Goal: Task Accomplishment & Management: Use online tool/utility

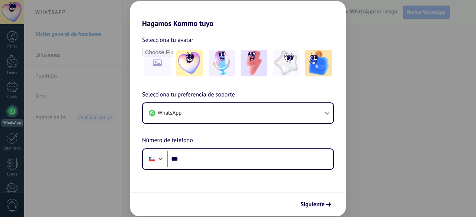
click at [235, 155] on input "***" at bounding box center [250, 159] width 166 height 17
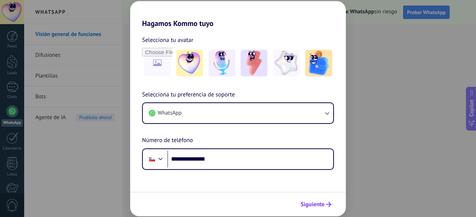
type input "**********"
click at [310, 199] on button "Siguiente" at bounding box center [316, 205] width 38 height 13
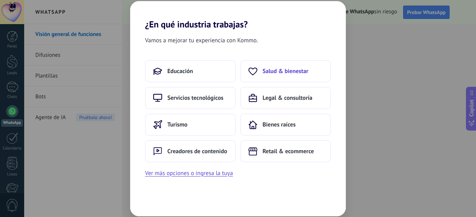
click at [290, 70] on span "Salud & bienestar" at bounding box center [285, 71] width 46 height 7
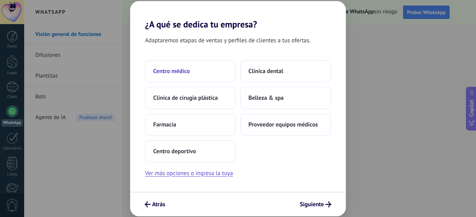
click at [184, 72] on span "Centro médico" at bounding box center [171, 71] width 36 height 7
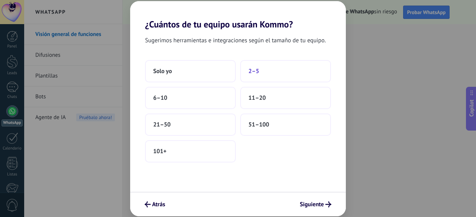
click at [271, 78] on button "2–5" at bounding box center [285, 71] width 91 height 22
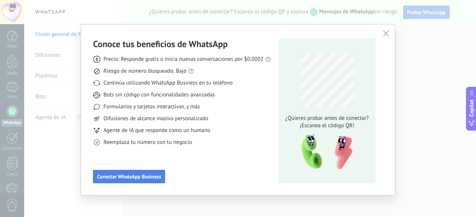
click at [137, 174] on button "Conectar WhatsApp Business" at bounding box center [129, 176] width 72 height 13
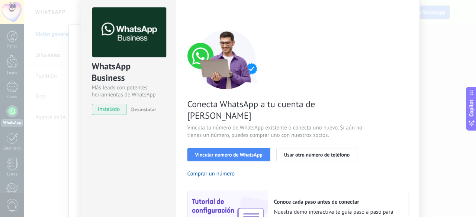
scroll to position [30, 0]
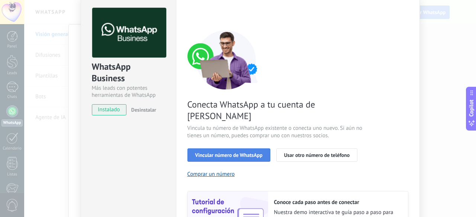
click at [238, 150] on button "Vincular número de WhatsApp" at bounding box center [228, 155] width 83 height 13
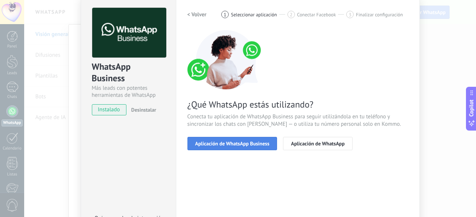
click at [248, 144] on span "Aplicación de WhatsApp Business" at bounding box center [232, 143] width 74 height 5
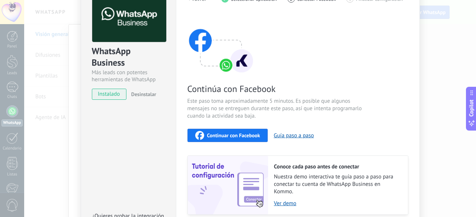
scroll to position [41, 0]
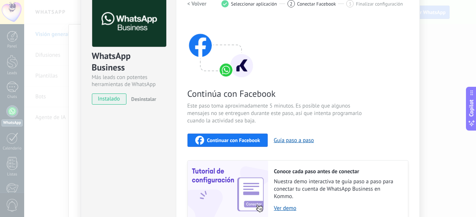
click at [228, 140] on span "Continuar con Facebook" at bounding box center [233, 140] width 53 height 5
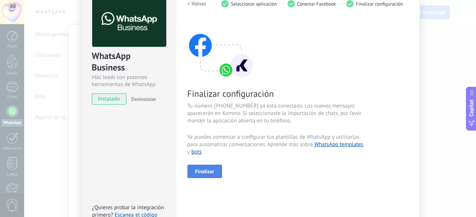
click at [207, 168] on button "Finalizar" at bounding box center [204, 171] width 35 height 13
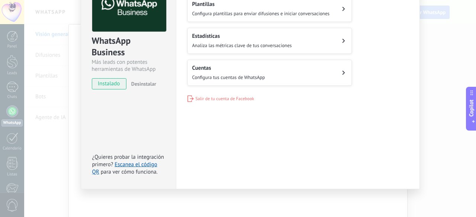
scroll to position [0, 0]
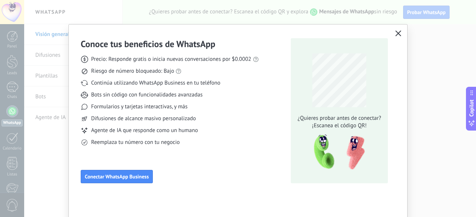
click at [391, 39] on div "Conoce tus beneficios de WhatsApp Precio: Responde gratis o inicia nuevas conve…" at bounding box center [238, 110] width 315 height 145
click at [395, 33] on icon "button" at bounding box center [398, 33] width 6 height 6
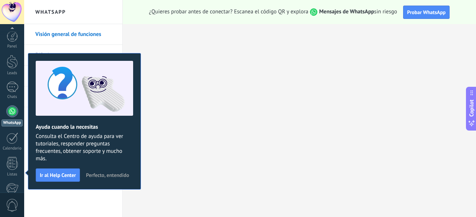
scroll to position [91, 0]
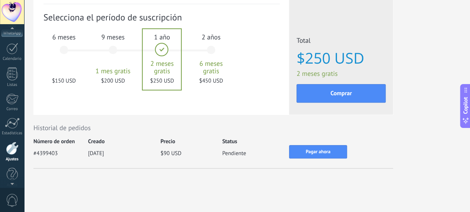
scroll to position [79, 0]
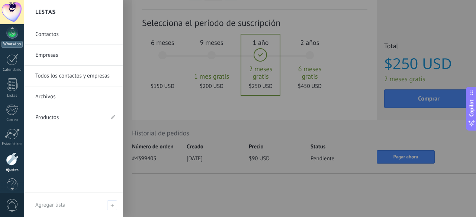
click at [13, 38] on link "WhatsApp" at bounding box center [12, 37] width 24 height 21
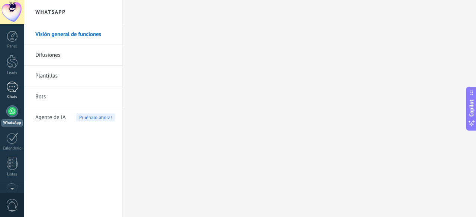
click at [14, 87] on div at bounding box center [12, 87] width 12 height 11
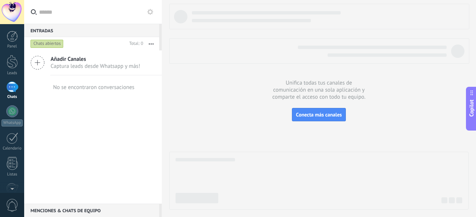
click at [97, 66] on span "Captura leads desde Whatsapp y más!" at bounding box center [96, 66] width 90 height 7
click at [97, 66] on div "Entradas 0 Chats abiertos Total: 0 Silenciar Acciones múltiples Ordenar Más rec…" at bounding box center [93, 108] width 138 height 217
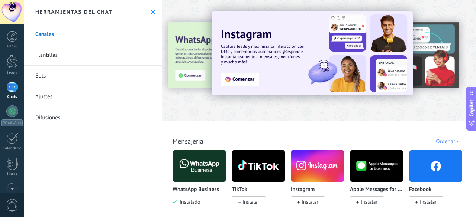
click at [197, 173] on img at bounding box center [199, 166] width 53 height 36
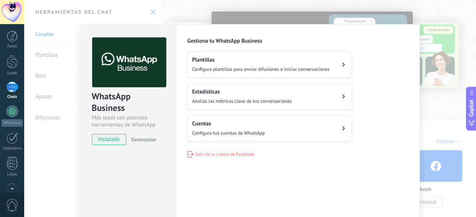
click at [231, 122] on h2 "Cuentas" at bounding box center [228, 123] width 73 height 7
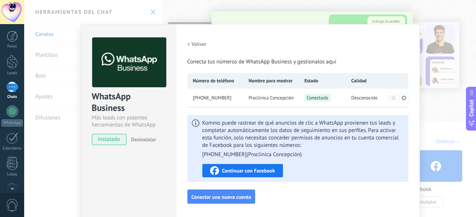
click at [193, 46] on h2 "< Volver" at bounding box center [196, 44] width 19 height 7
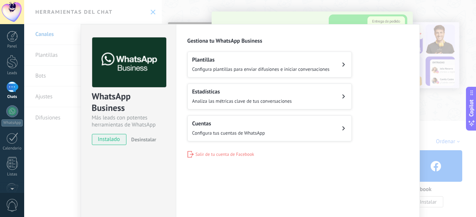
scroll to position [0, 0]
drag, startPoint x: 100, startPoint y: 140, endPoint x: 154, endPoint y: 13, distance: 138.0
click at [154, 13] on div "WhatsApp Business Más leads con potentes herramientas de WhatsApp instalado Des…" at bounding box center [250, 108] width 452 height 217
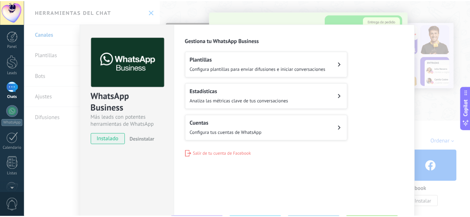
scroll to position [0, 0]
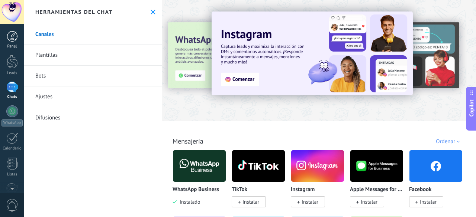
click at [17, 38] on div at bounding box center [12, 36] width 11 height 11
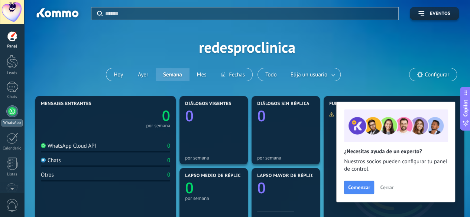
click at [9, 115] on div at bounding box center [12, 112] width 12 height 12
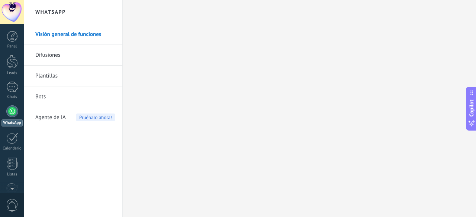
click at [51, 59] on link "Difusiones" at bounding box center [75, 55] width 80 height 21
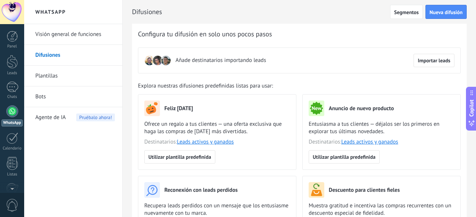
click at [57, 77] on link "Plantillas" at bounding box center [75, 76] width 80 height 21
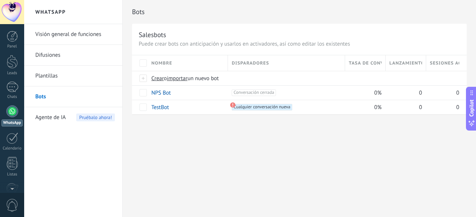
click at [60, 36] on link "Visión general de funciones" at bounding box center [75, 34] width 80 height 21
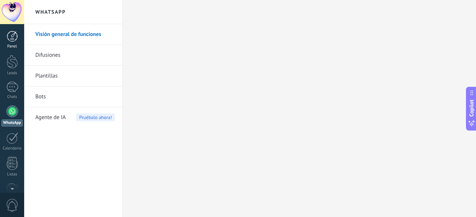
click at [13, 41] on div at bounding box center [12, 36] width 11 height 11
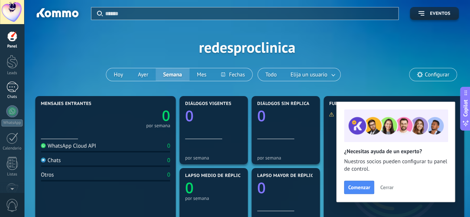
click at [12, 88] on div at bounding box center [12, 87] width 12 height 11
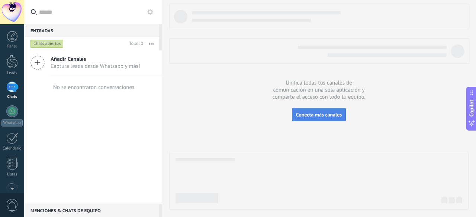
click at [310, 118] on span "Conecta más canales" at bounding box center [319, 115] width 46 height 7
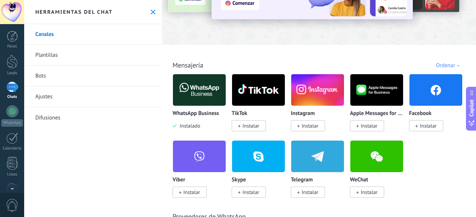
scroll to position [77, 0]
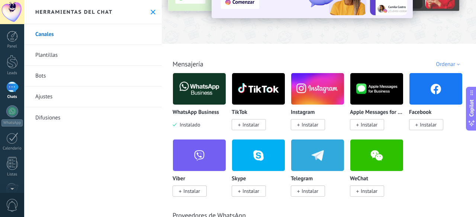
click at [306, 126] on span "Instalar" at bounding box center [310, 125] width 17 height 7
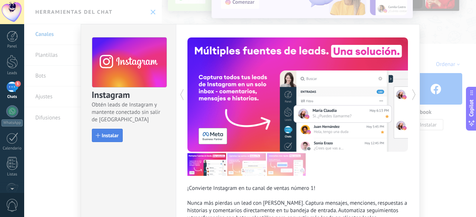
click at [100, 135] on span "Instalar" at bounding box center [107, 135] width 23 height 5
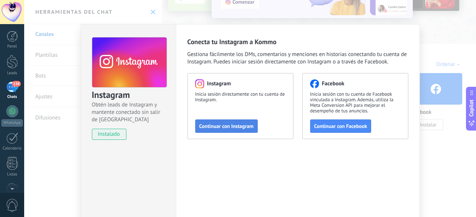
click at [235, 130] on button "Continuar con Instagram" at bounding box center [226, 126] width 62 height 13
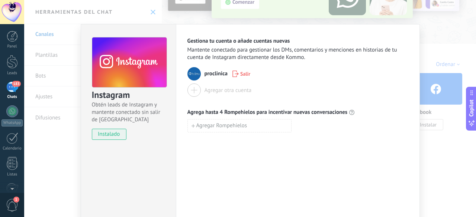
click at [218, 93] on div "Agregar otra cuenta" at bounding box center [227, 90] width 47 height 7
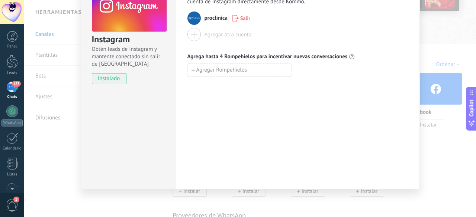
scroll to position [0, 0]
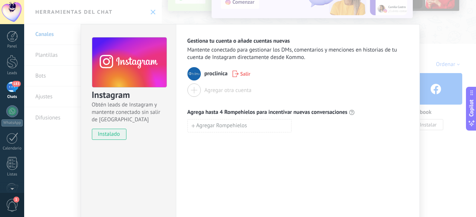
click at [436, 45] on div "Instagram Obtén leads de Instagram y mantente conectado sin salir de Kommo inst…" at bounding box center [250, 108] width 452 height 217
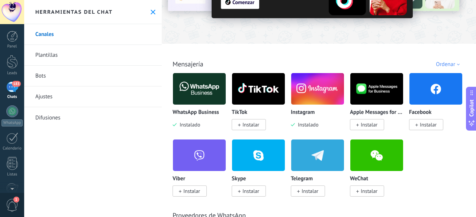
click at [6, 89] on div "183" at bounding box center [12, 87] width 12 height 11
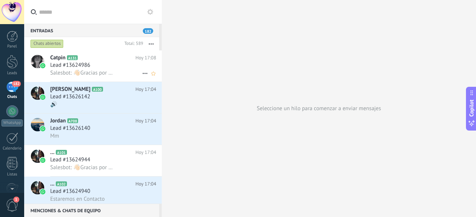
click at [143, 74] on use at bounding box center [144, 73] width 5 height 1
click at [98, 64] on div at bounding box center [238, 108] width 476 height 217
click at [98, 64] on div "Lead #13624986" at bounding box center [103, 65] width 106 height 7
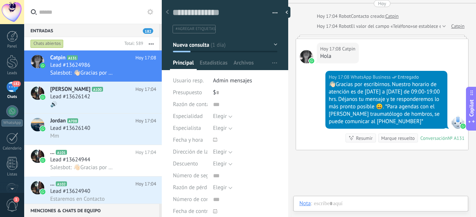
scroll to position [11, 0]
click at [216, 65] on span "Estadísticas" at bounding box center [214, 64] width 28 height 11
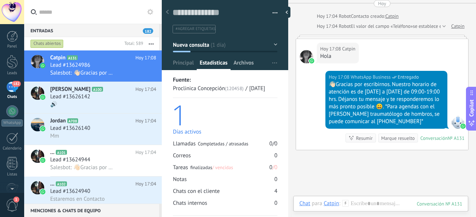
click at [239, 64] on span "Archivos" at bounding box center [243, 64] width 20 height 11
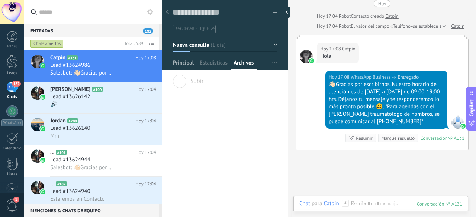
click at [185, 65] on span "Principal" at bounding box center [183, 64] width 21 height 11
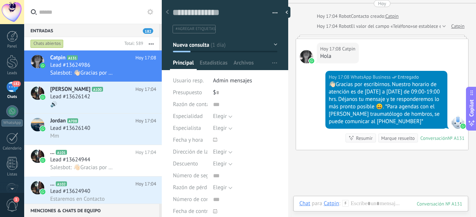
click at [274, 11] on button "button" at bounding box center [272, 12] width 11 height 11
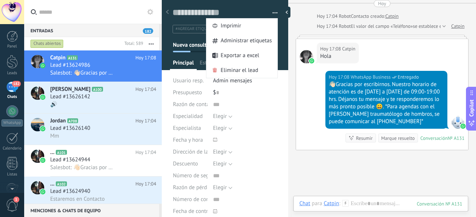
click at [274, 11] on button "button" at bounding box center [272, 12] width 11 height 11
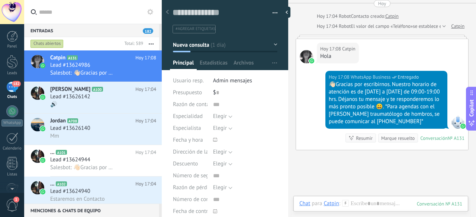
click at [196, 28] on span "#agregar etiquetas" at bounding box center [195, 28] width 40 height 5
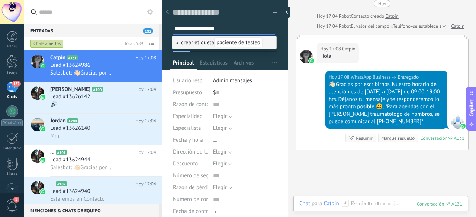
type input "**********"
click at [249, 44] on span "paciente de testeo" at bounding box center [238, 43] width 48 height 10
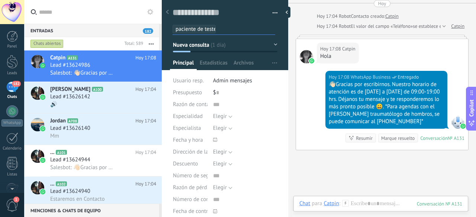
click at [306, 177] on div "Buscar Carga más [DATE] [DATE] 13:42 Robot Lead creado: Lead #13624986 [DATE] 1…" at bounding box center [382, 39] width 188 height 481
click at [168, 13] on icon at bounding box center [167, 12] width 3 height 4
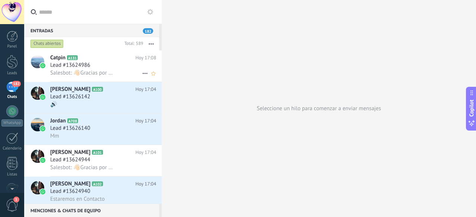
click at [107, 64] on div "Lead #13624986" at bounding box center [103, 65] width 106 height 7
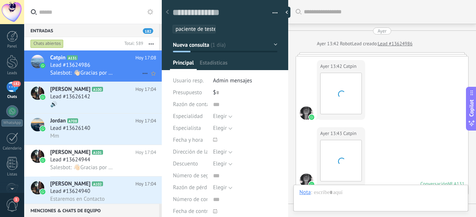
scroll to position [202, 0]
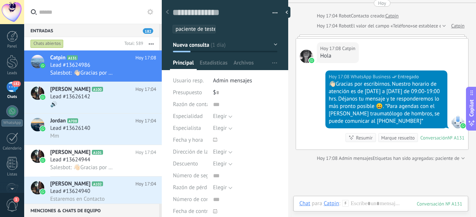
click at [269, 12] on button "button" at bounding box center [272, 12] width 11 height 11
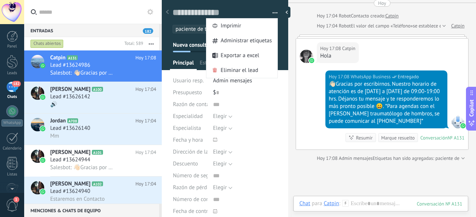
click at [269, 12] on button "button" at bounding box center [272, 12] width 11 height 11
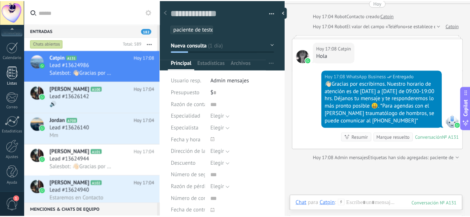
scroll to position [0, 0]
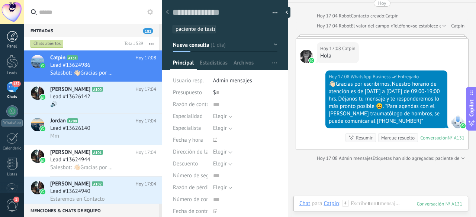
click at [10, 42] on link "Panel" at bounding box center [12, 40] width 24 height 18
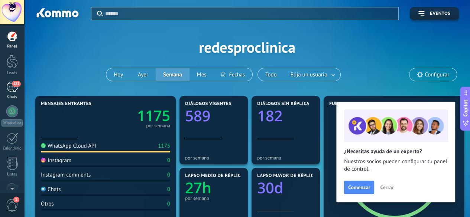
click at [10, 93] on link "182 Chats" at bounding box center [12, 91] width 24 height 18
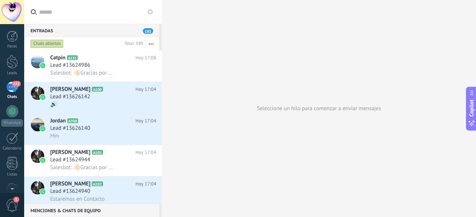
click at [149, 14] on use at bounding box center [150, 12] width 6 height 6
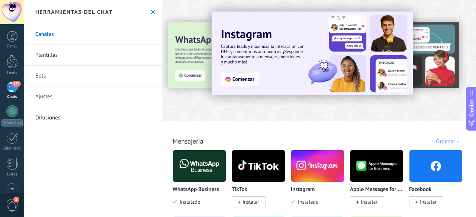
click at [151, 14] on icon at bounding box center [153, 12] width 5 height 5
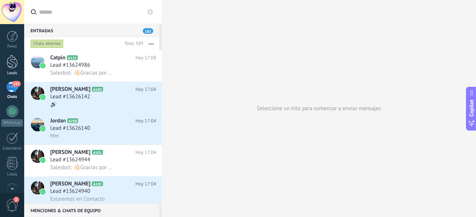
click at [10, 65] on div at bounding box center [12, 62] width 11 height 14
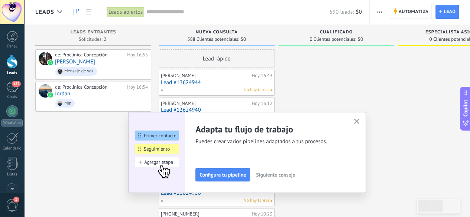
click at [360, 121] on icon "button" at bounding box center [357, 122] width 6 height 6
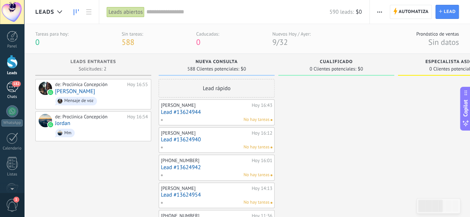
click at [13, 87] on div "182" at bounding box center [12, 87] width 12 height 11
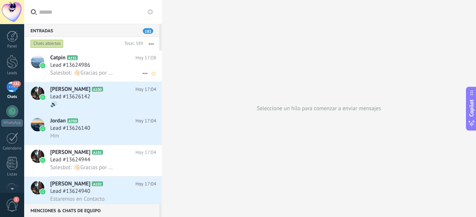
click at [103, 68] on div "Lead #13624986" at bounding box center [103, 65] width 106 height 7
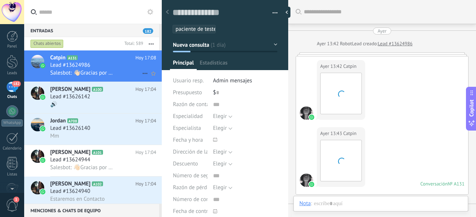
type textarea "**********"
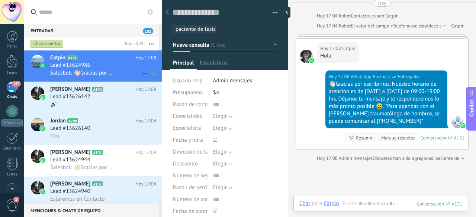
scroll to position [11, 0]
click at [225, 118] on span "Elegir" at bounding box center [220, 116] width 14 height 7
click at [326, 177] on div "Buscar Carga más [DATE] [DATE] 13:42 Robot Lead creado: Lead #13624986 [DATE] 1…" at bounding box center [382, 45] width 188 height 494
click at [229, 118] on button "Elegir" at bounding box center [222, 117] width 19 height 12
click at [217, 112] on li "Elegir" at bounding box center [239, 116] width 68 height 13
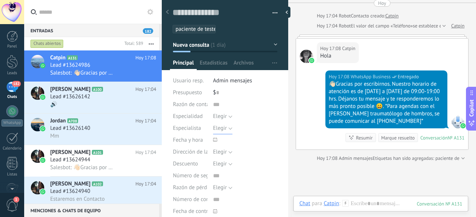
click at [228, 129] on button "Elegir" at bounding box center [222, 129] width 19 height 12
click at [224, 112] on button "Elegir" at bounding box center [222, 117] width 19 height 12
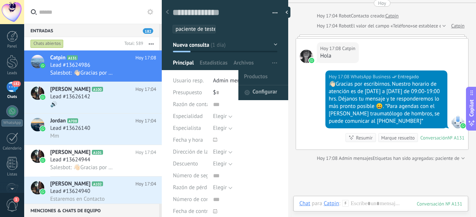
click at [265, 90] on span "Configurar" at bounding box center [264, 93] width 25 height 15
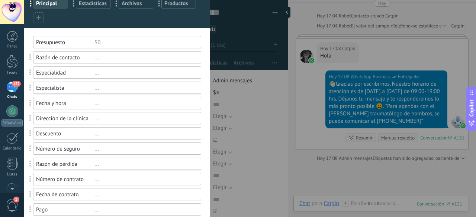
scroll to position [48, 0]
click at [87, 72] on div "Especialidad" at bounding box center [65, 72] width 58 height 7
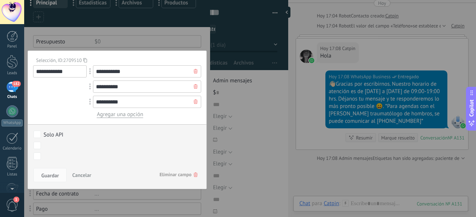
click at [112, 87] on input "**********" at bounding box center [147, 87] width 108 height 12
click at [86, 175] on span "Cancelar" at bounding box center [81, 175] width 19 height 7
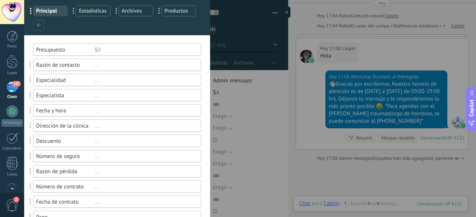
scroll to position [0, 0]
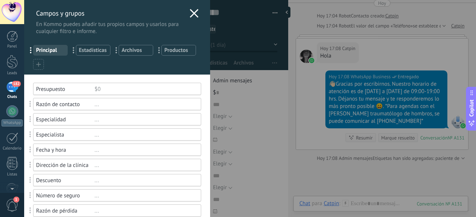
click at [101, 51] on span "Estadísticas" at bounding box center [93, 50] width 29 height 7
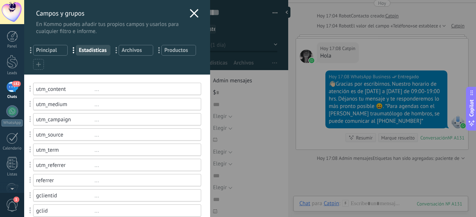
click at [56, 52] on span "Principal" at bounding box center [50, 50] width 29 height 7
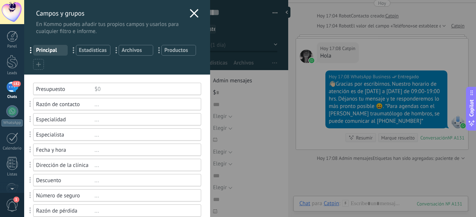
click at [191, 11] on icon at bounding box center [194, 13] width 9 height 9
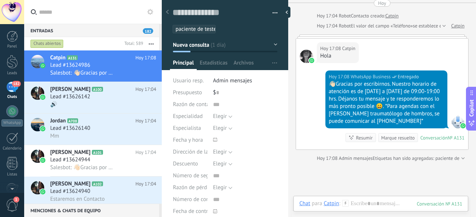
scroll to position [152, 0]
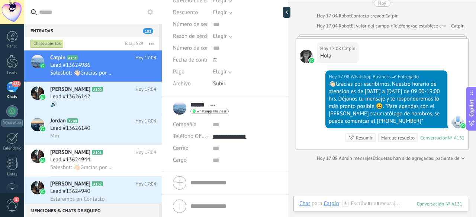
click at [209, 112] on span "whatsapp business" at bounding box center [212, 112] width 30 height 4
click at [237, 109] on div at bounding box center [238, 108] width 476 height 217
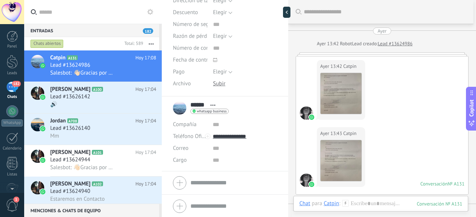
scroll to position [274, 0]
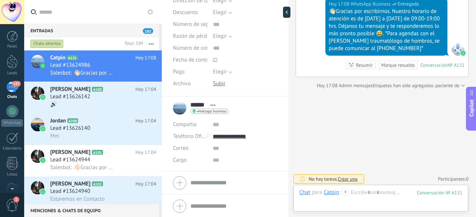
click at [344, 178] on span "Crear una" at bounding box center [348, 179] width 20 height 6
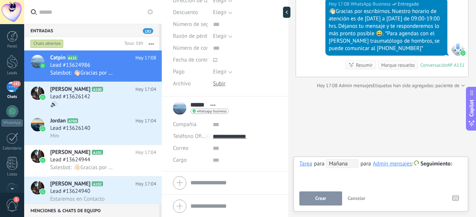
click at [355, 200] on span "Cancelar" at bounding box center [357, 199] width 18 height 6
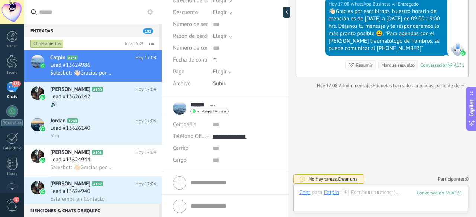
click at [345, 177] on span "Crear una" at bounding box center [348, 179] width 20 height 6
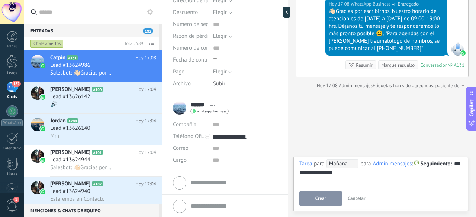
click at [323, 196] on button "Crear" at bounding box center [320, 199] width 43 height 14
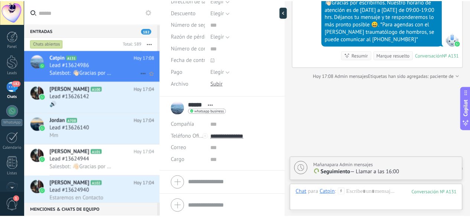
scroll to position [300, 0]
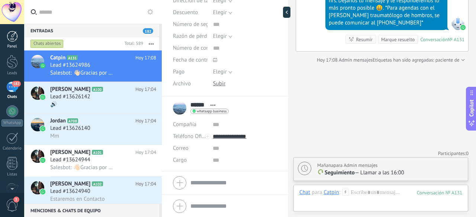
click at [10, 43] on link "Panel" at bounding box center [12, 40] width 24 height 18
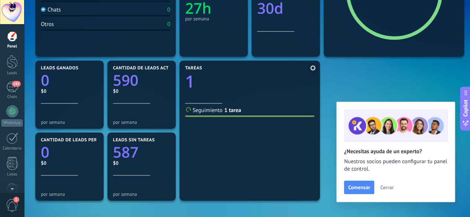
scroll to position [180, 0]
click at [216, 112] on span "Seguimiento" at bounding box center [208, 110] width 30 height 7
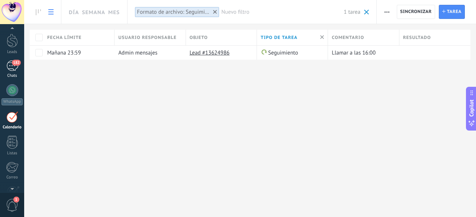
click at [13, 74] on div "Chats" at bounding box center [12, 76] width 22 height 5
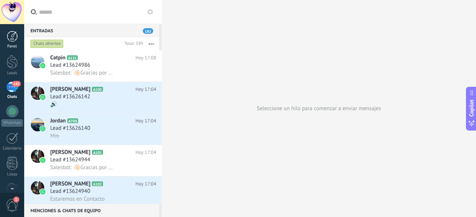
click at [16, 38] on div at bounding box center [12, 36] width 11 height 11
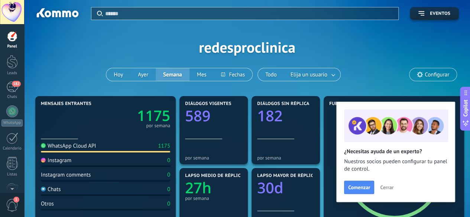
click at [385, 188] on span "Cerrar" at bounding box center [386, 187] width 13 height 5
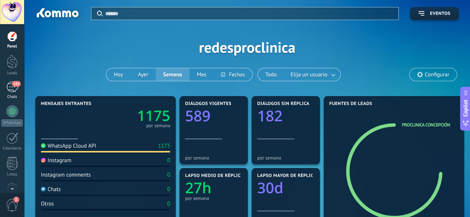
click at [11, 89] on div "183" at bounding box center [12, 87] width 12 height 11
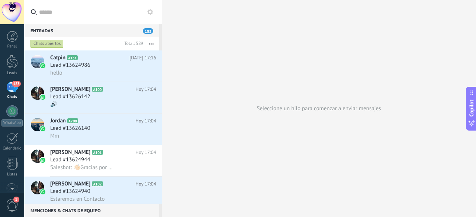
click at [152, 46] on button "button" at bounding box center [151, 43] width 16 height 13
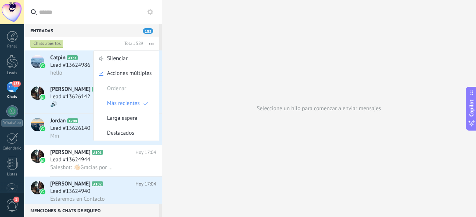
click at [396, 70] on div "Seleccione un hilo para comenzar a enviar mensajes" at bounding box center [319, 108] width 314 height 217
